Goal: Information Seeking & Learning: Understand process/instructions

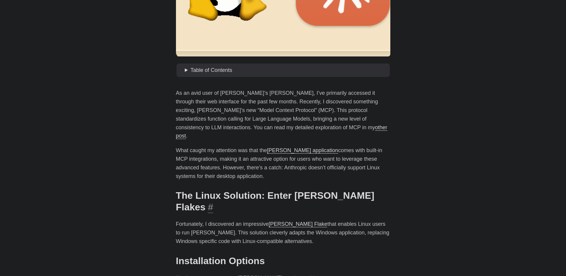
scroll to position [250, 0]
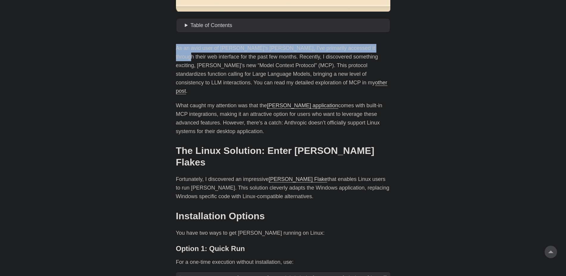
drag, startPoint x: 177, startPoint y: 49, endPoint x: 372, endPoint y: 50, distance: 195.2
click at [372, 50] on p "As an avid user of [PERSON_NAME]’s [PERSON_NAME], I’ve primarily accessed it th…" at bounding box center [283, 69] width 214 height 51
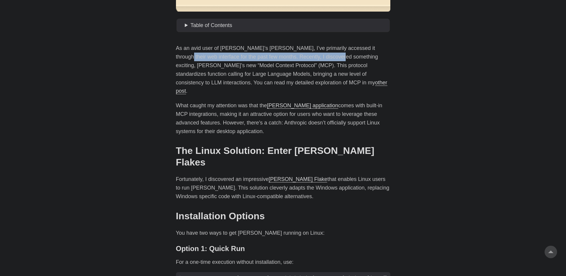
drag, startPoint x: 175, startPoint y: 55, endPoint x: 343, endPoint y: 54, distance: 168.7
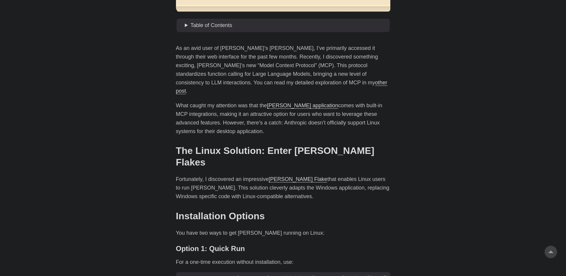
click at [343, 54] on p "As an avid user of [PERSON_NAME]’s [PERSON_NAME], I’ve primarily accessed it th…" at bounding box center [283, 69] width 214 height 51
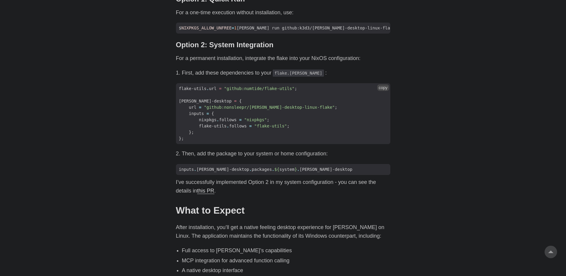
scroll to position [536, 0]
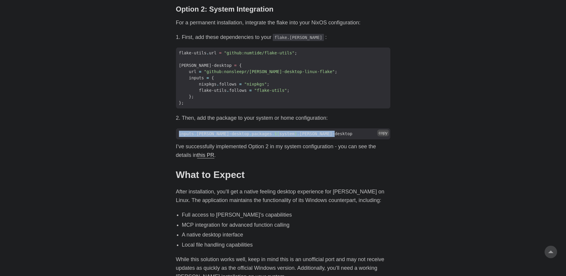
drag, startPoint x: 175, startPoint y: 116, endPoint x: 337, endPoint y: 114, distance: 162.5
click at [336, 114] on main "Installing [PERSON_NAME] on Linux: An Unofficial Guide [DATE] · 2 min · [PERSON…" at bounding box center [283, 40] width 229 height 1117
click at [338, 131] on span "inputs . [PERSON_NAME]-desktop . packages . ${ system } . [PERSON_NAME]-desktop" at bounding box center [283, 134] width 214 height 6
click at [331, 131] on span "inputs . [PERSON_NAME]-desktop . packages . ${ system } . [PERSON_NAME]-desktop" at bounding box center [283, 134] width 214 height 6
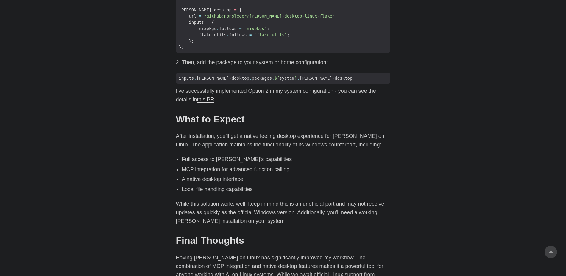
scroll to position [607, 0]
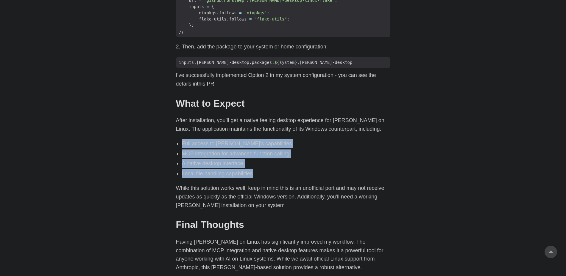
drag, startPoint x: 181, startPoint y: 124, endPoint x: 266, endPoint y: 156, distance: 90.8
click at [266, 156] on ul "Full access to [PERSON_NAME]’s capabilities MCP integration for advanced functi…" at bounding box center [283, 159] width 214 height 39
click at [266, 170] on li "Local file handling capabilities" at bounding box center [286, 174] width 208 height 9
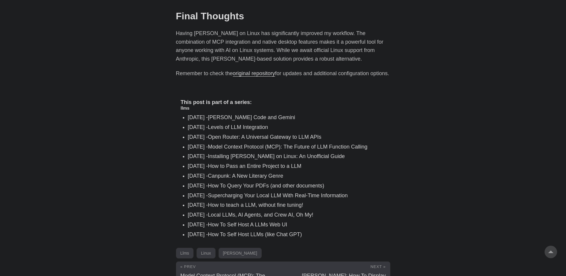
scroll to position [864, 0]
